Goal: Information Seeking & Learning: Check status

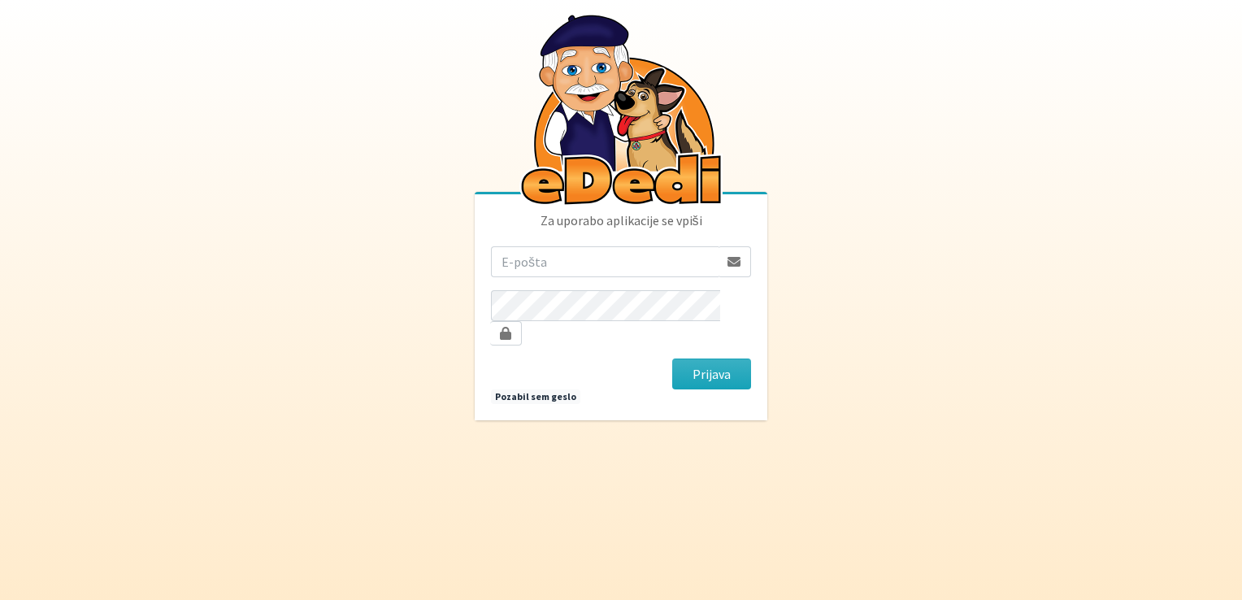
click at [522, 271] on input "email" at bounding box center [605, 261] width 228 height 31
type input "sporar4@siol.net"
click at [672, 358] on button "Prijava" at bounding box center [711, 373] width 79 height 31
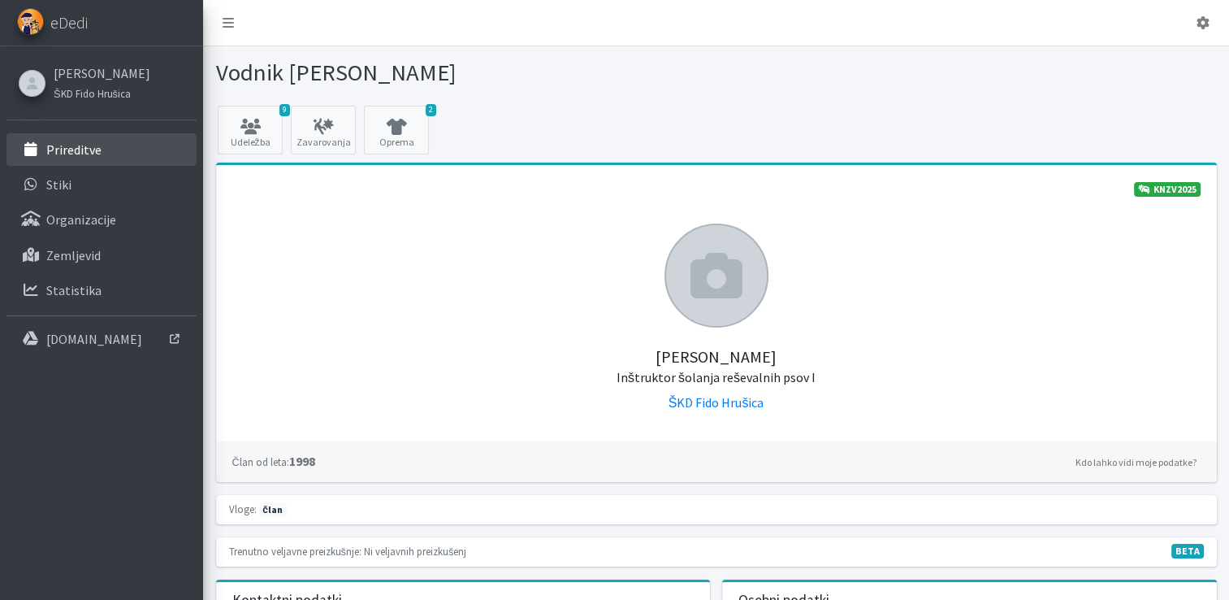
click at [70, 147] on p "Prireditve" at bounding box center [73, 149] width 55 height 16
click at [72, 148] on p "Prireditve" at bounding box center [73, 149] width 55 height 16
click at [250, 138] on link "9 Udeležba" at bounding box center [250, 130] width 65 height 49
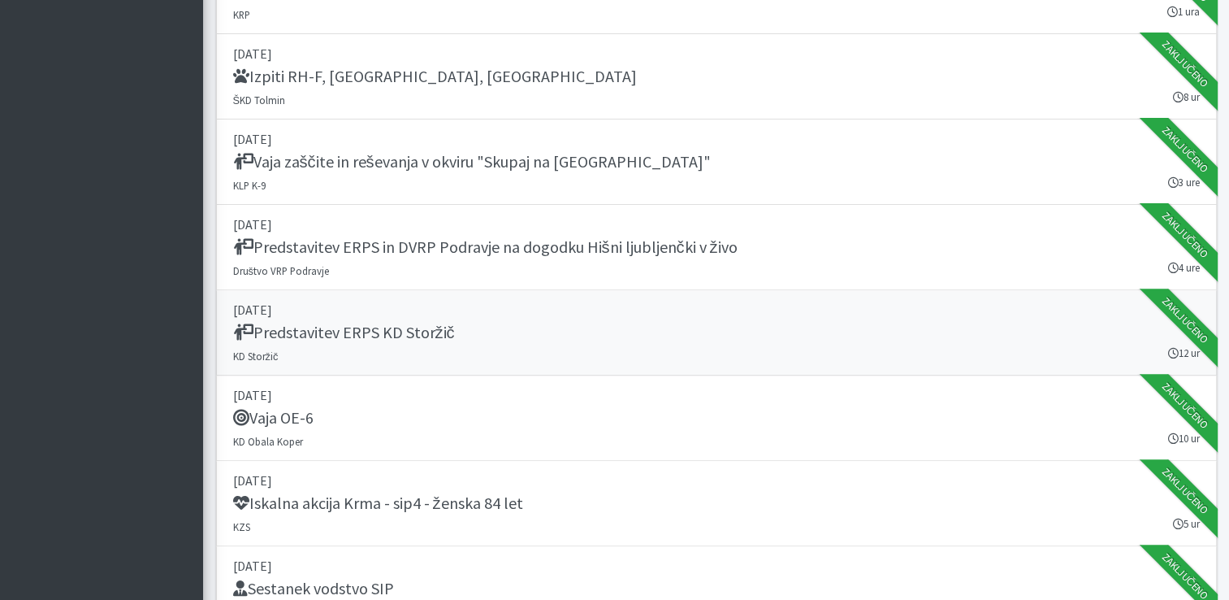
scroll to position [488, 0]
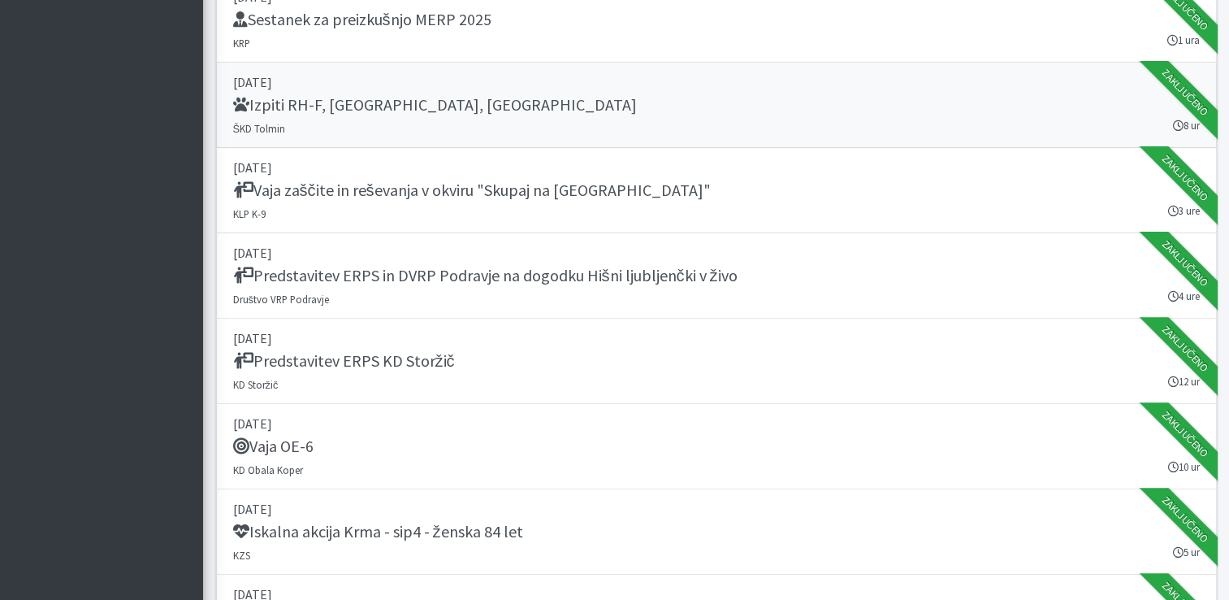
click at [314, 104] on h5 "Izpiti RH-F, FL, MT" at bounding box center [435, 105] width 404 height 20
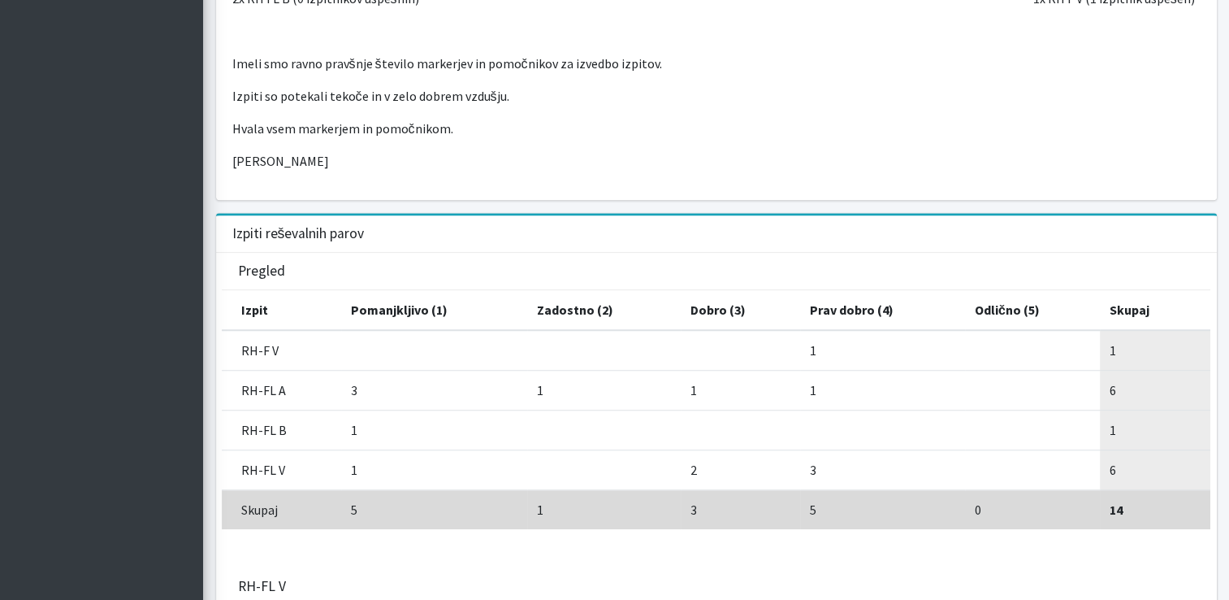
scroll to position [1144, 0]
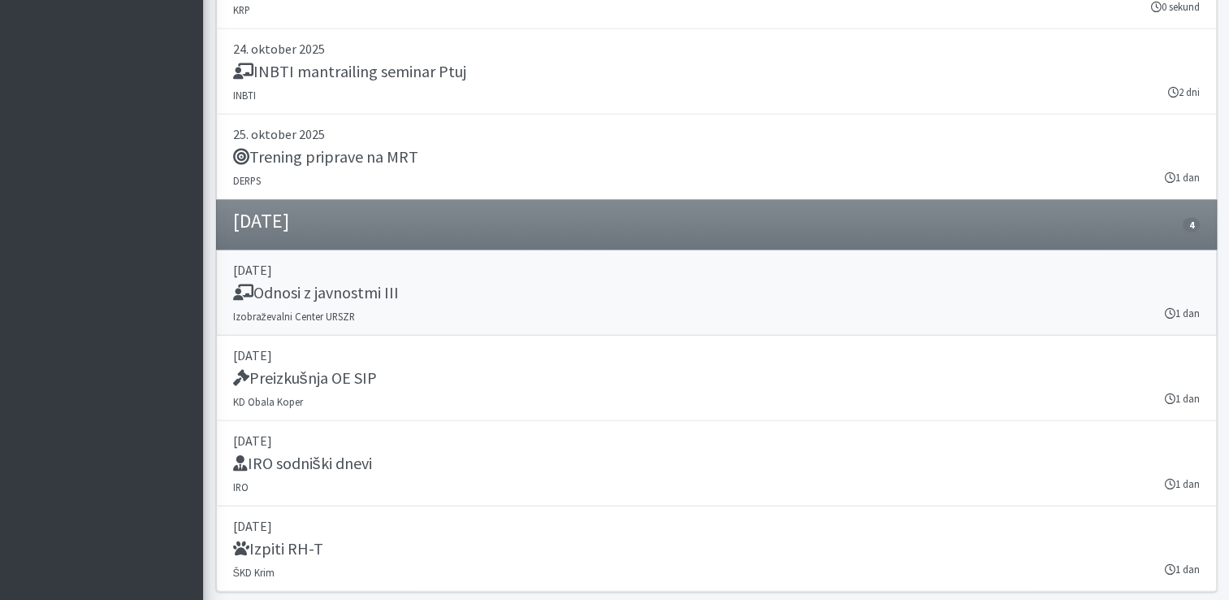
scroll to position [4026, 0]
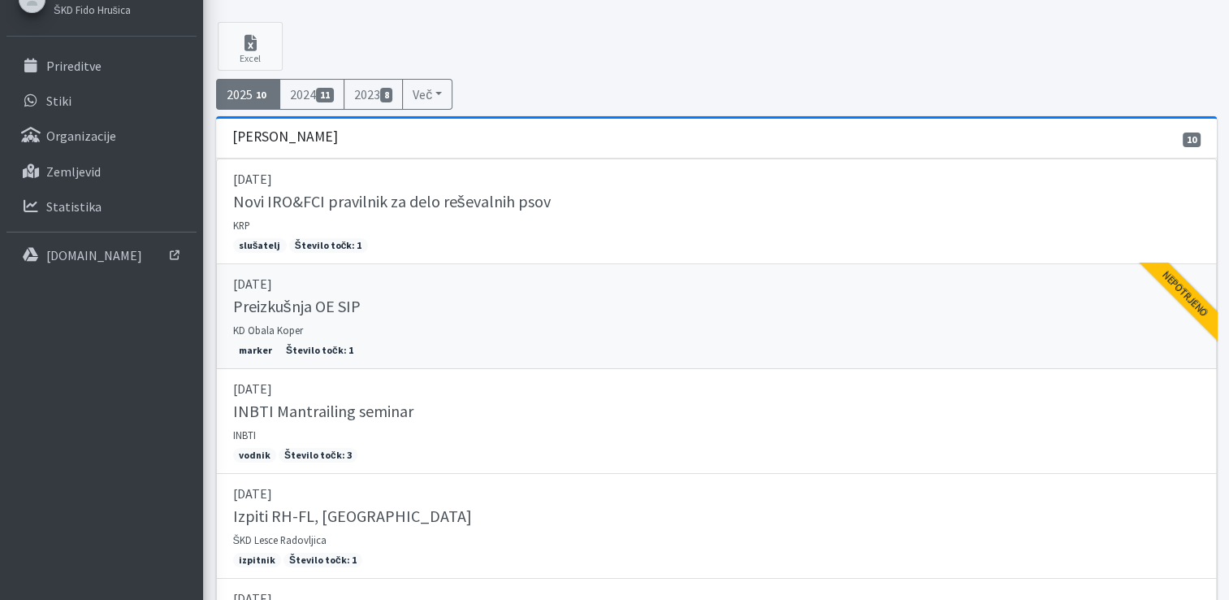
scroll to position [32, 0]
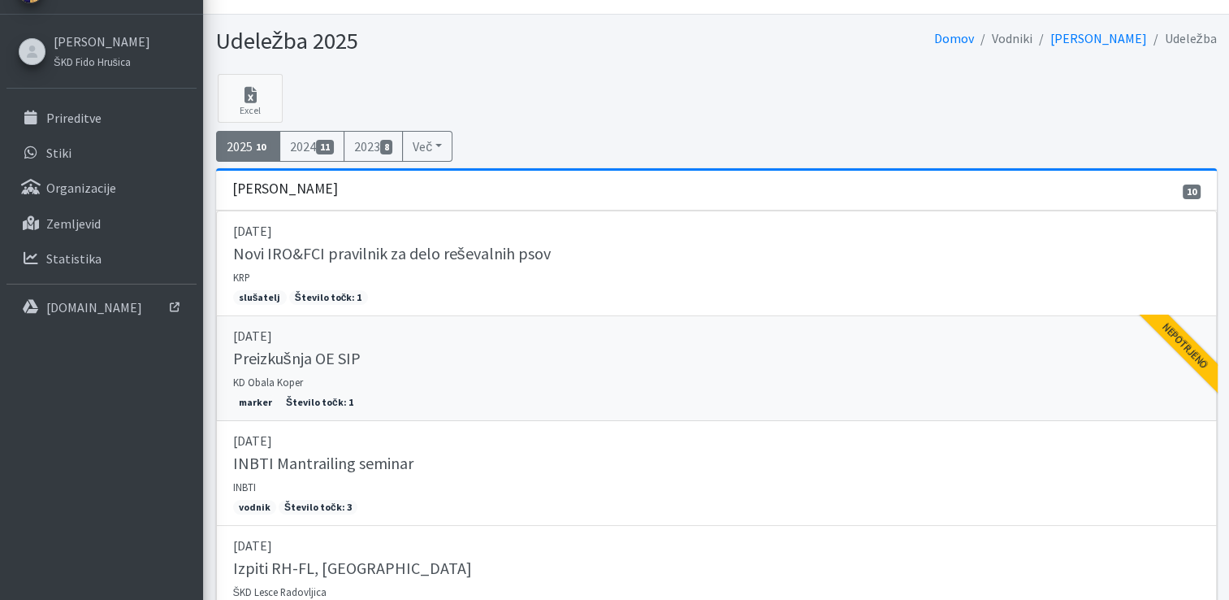
click at [1196, 354] on div "Nepotrjeno" at bounding box center [1185, 346] width 106 height 106
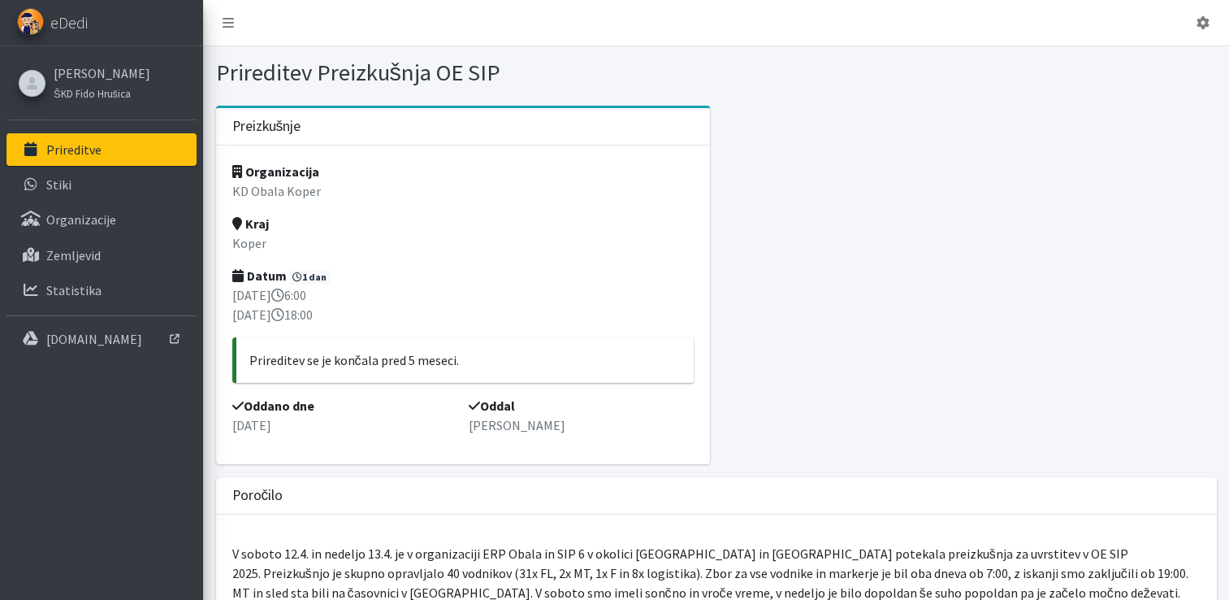
click at [72, 150] on p "Prireditve" at bounding box center [73, 149] width 55 height 16
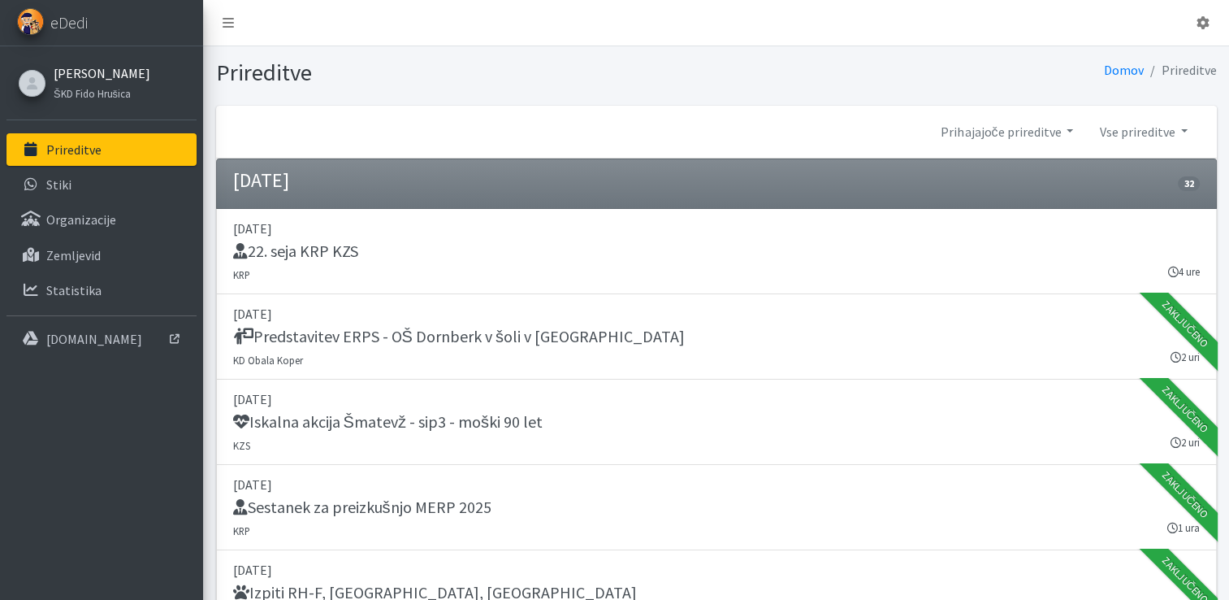
click at [76, 75] on link "[PERSON_NAME]" at bounding box center [102, 73] width 97 height 20
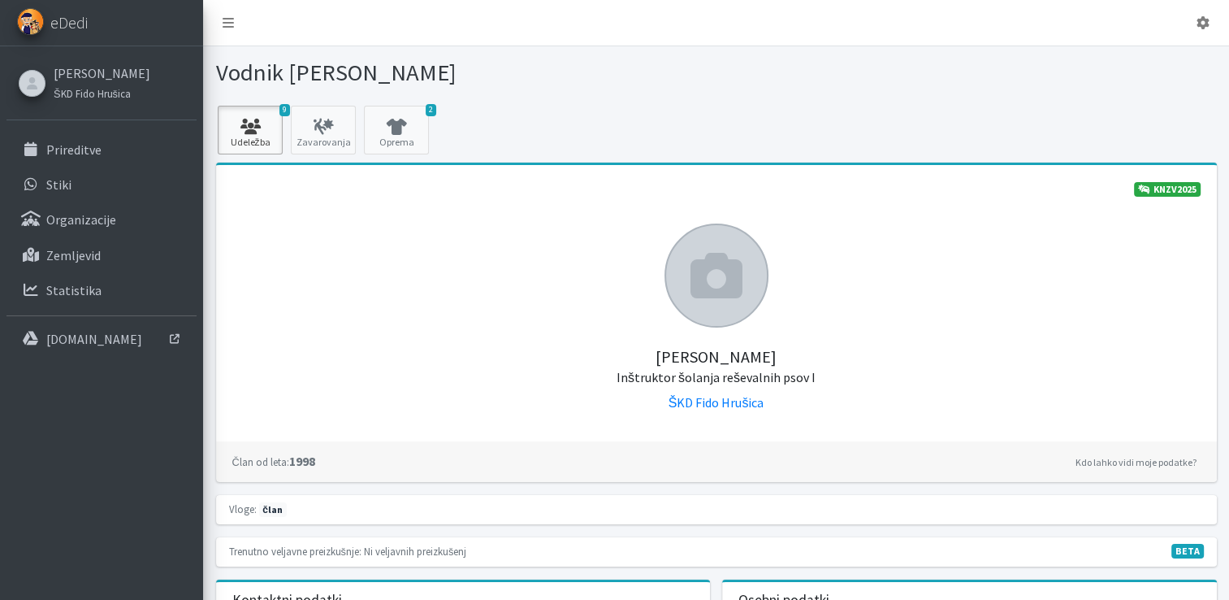
click at [265, 125] on icon at bounding box center [250, 127] width 55 height 16
click at [71, 151] on p "Prireditve" at bounding box center [73, 149] width 55 height 16
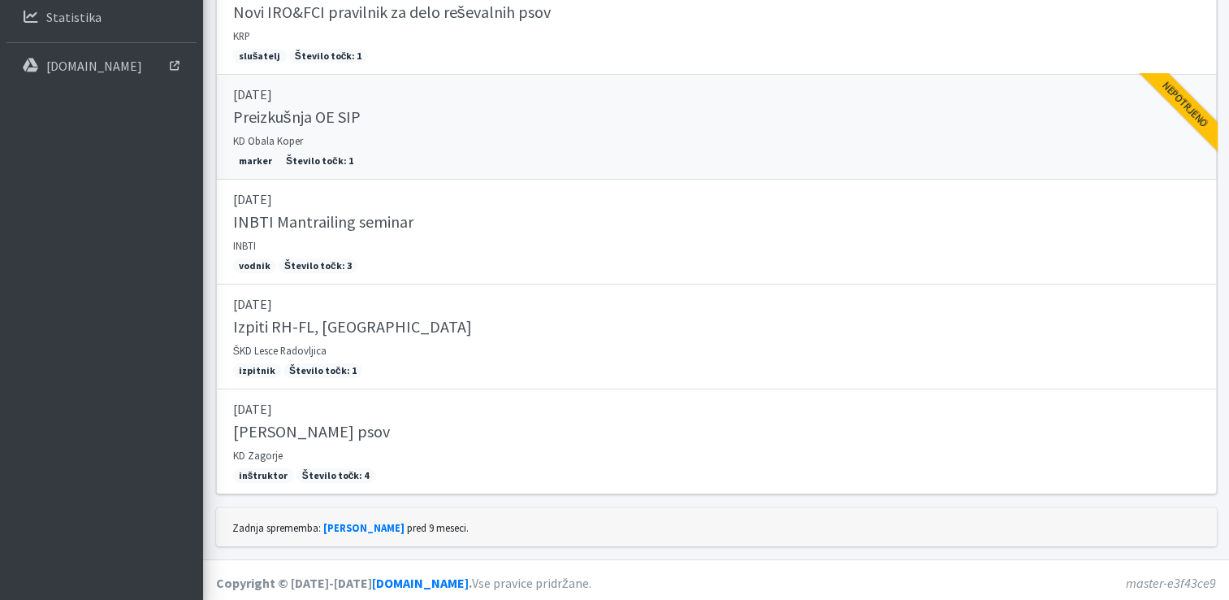
scroll to position [275, 0]
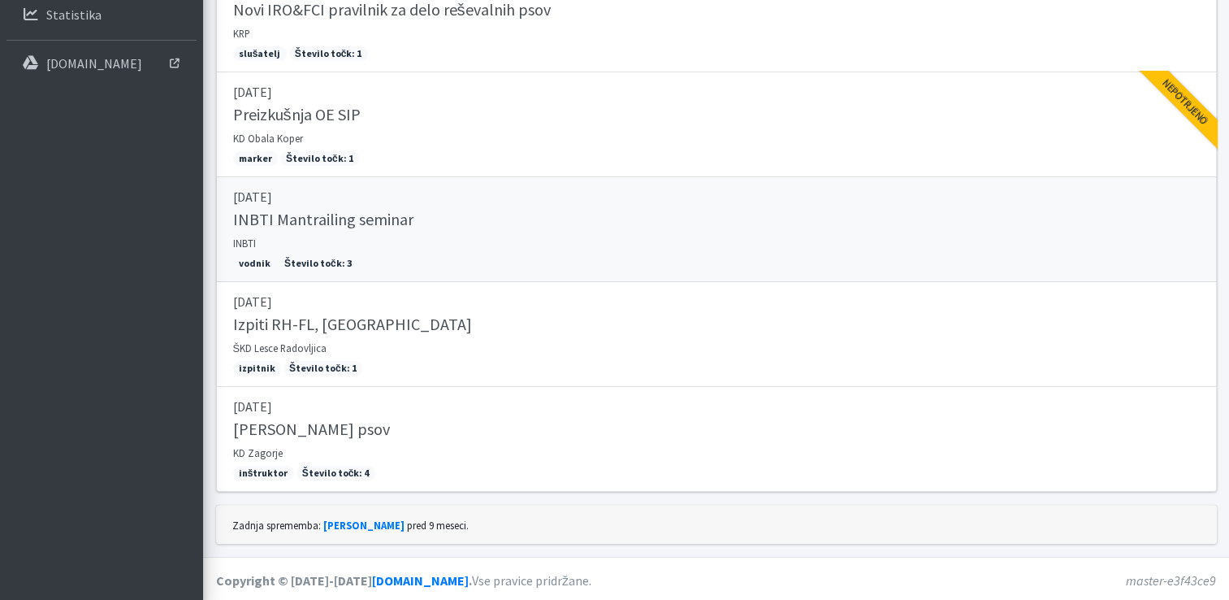
click at [334, 219] on h5 "INBTI Mantrailing seminar" at bounding box center [323, 220] width 180 height 20
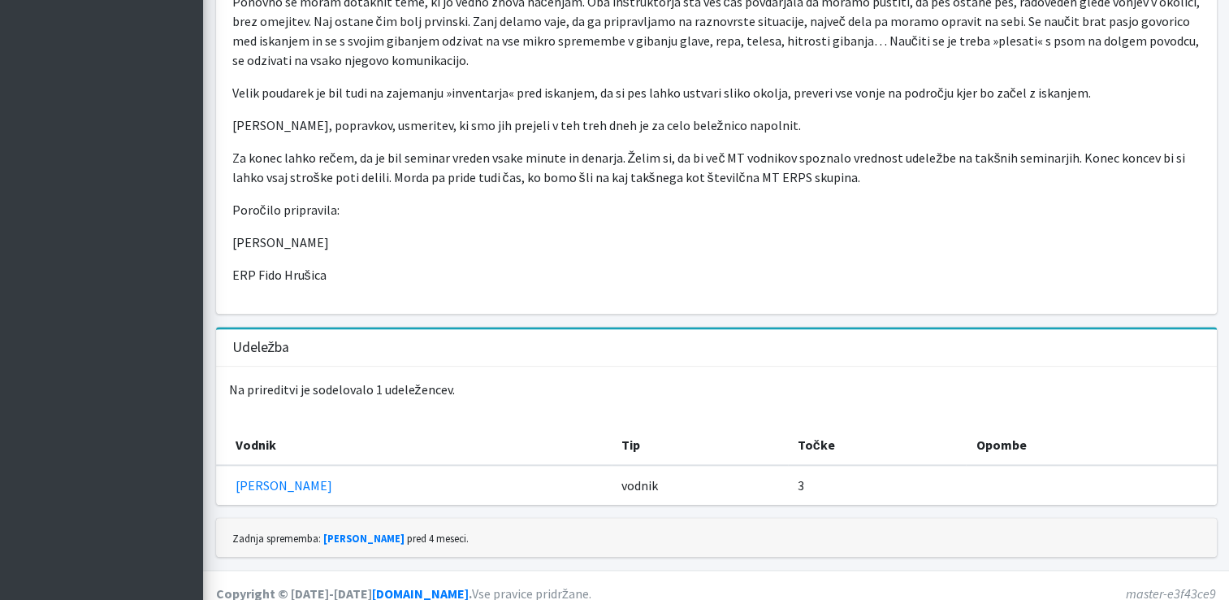
scroll to position [1741, 0]
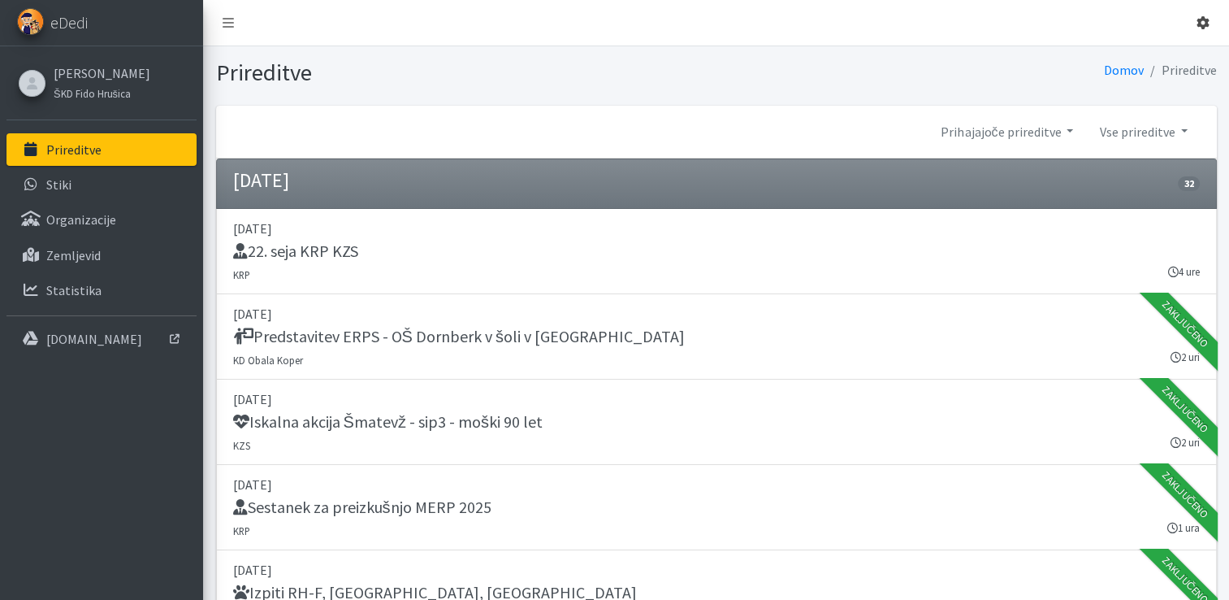
click at [1208, 28] on icon at bounding box center [1203, 22] width 13 height 13
click at [1164, 66] on link "Odjavi se" at bounding box center [1158, 61] width 128 height 26
